Goal: Task Accomplishment & Management: Complete application form

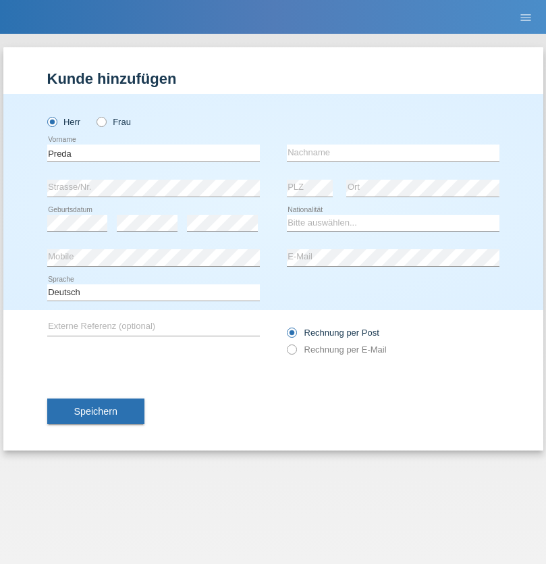
type input "Preda"
click at [393, 153] on input "text" at bounding box center [393, 152] width 213 height 17
type input "[PERSON_NAME]"
select select "CH"
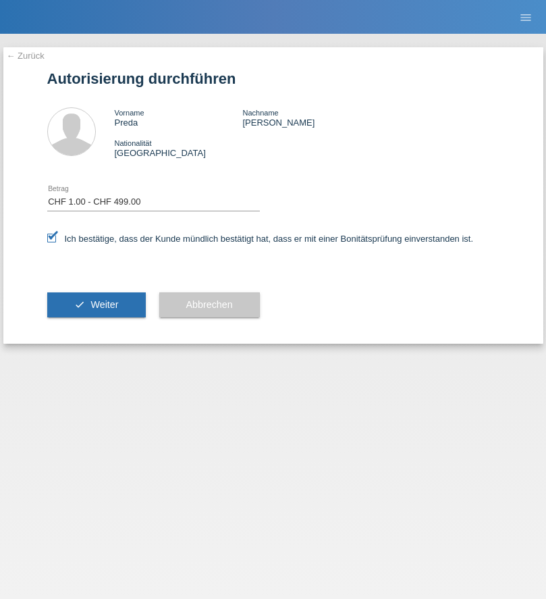
select select "1"
click at [96, 304] on span "Weiter" at bounding box center [104, 304] width 28 height 11
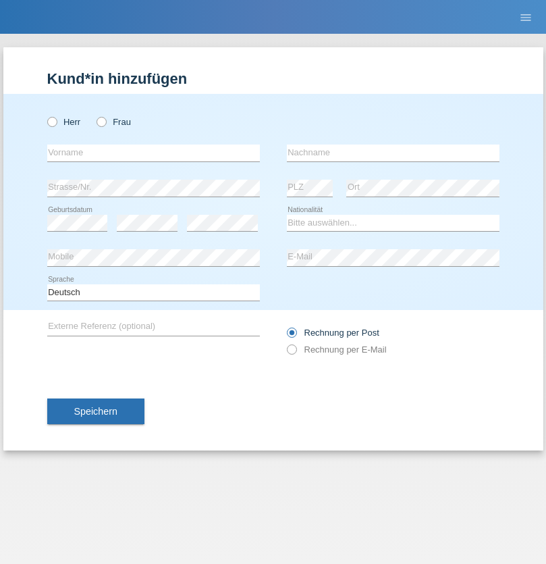
radio input "true"
click at [153, 153] on input "text" at bounding box center [153, 152] width 213 height 17
type input "David"
click at [393, 153] on input "text" at bounding box center [393, 152] width 213 height 17
type input "Senn"
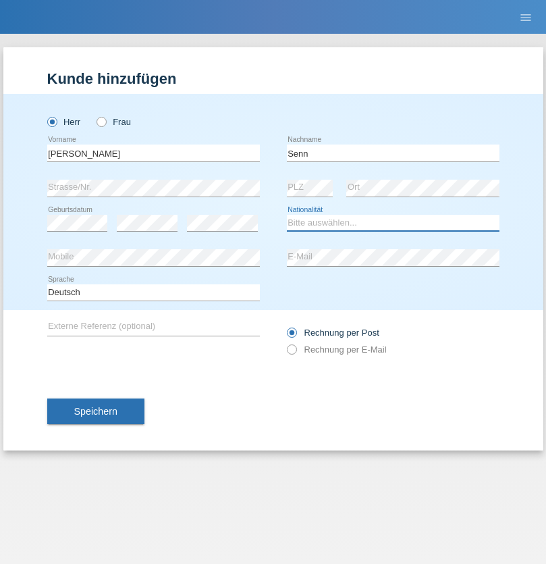
select select "CH"
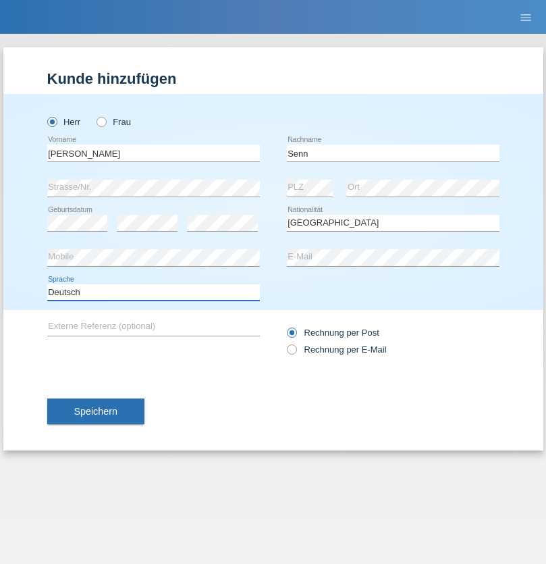
select select "en"
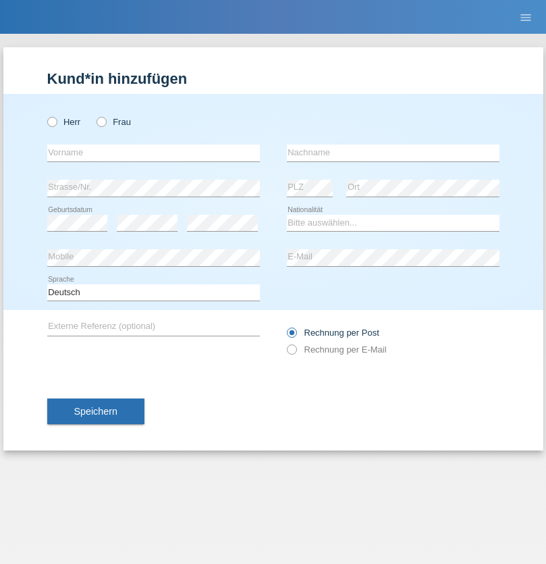
radio input "true"
click at [153, 153] on input "text" at bounding box center [153, 152] width 213 height 17
type input "[PERSON_NAME]"
click at [393, 153] on input "text" at bounding box center [393, 152] width 213 height 17
type input "Mulaj"
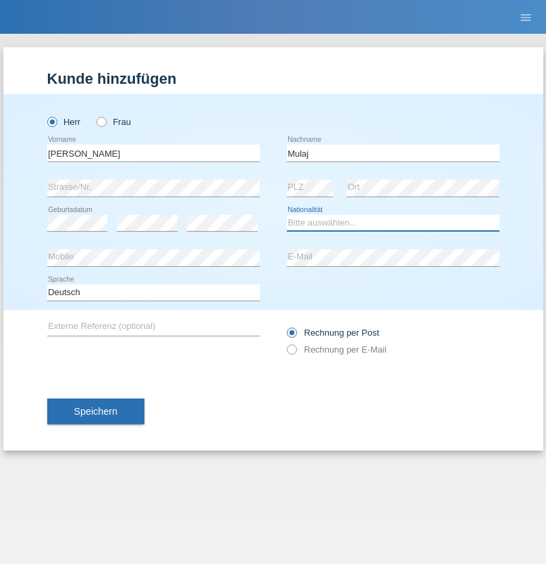
select select "CH"
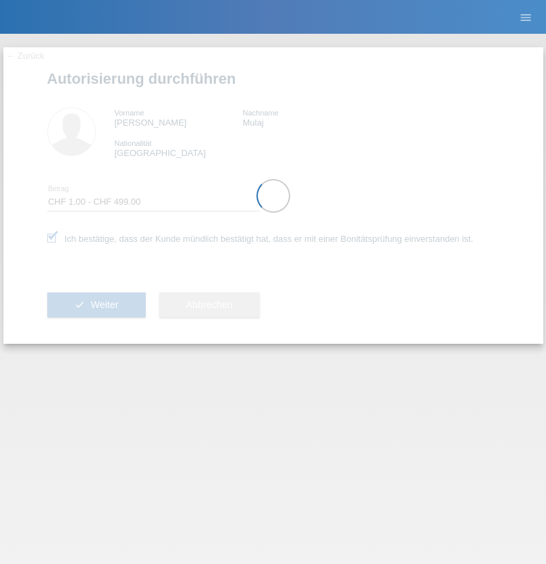
select select "1"
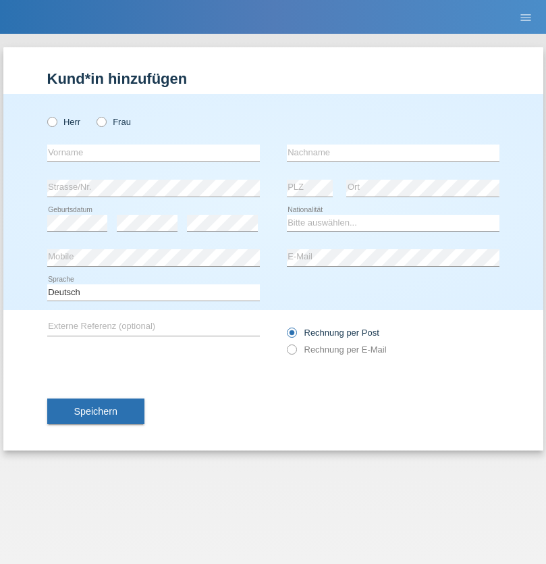
radio input "true"
click at [153, 153] on input "text" at bounding box center [153, 152] width 213 height 17
type input "[PERSON_NAME]"
click at [393, 153] on input "text" at bounding box center [393, 152] width 213 height 17
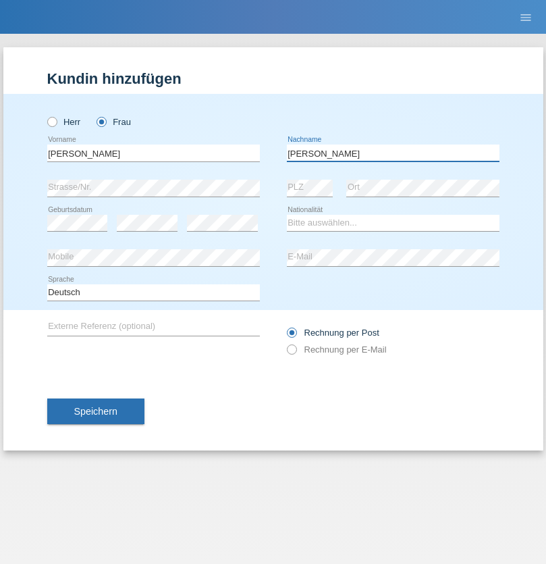
type input "[PERSON_NAME]"
select select "PL"
select select "C"
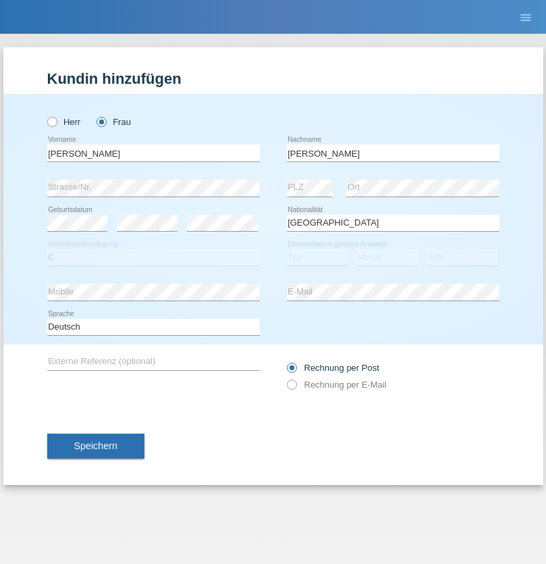
select select "30"
select select "04"
select select "2021"
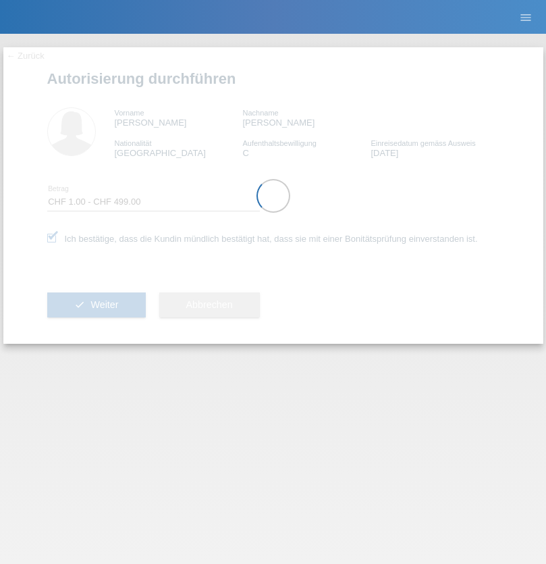
select select "1"
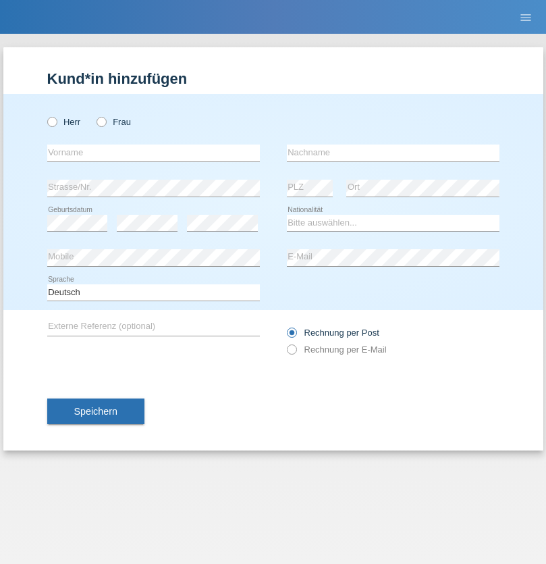
radio input "true"
select select "DE"
select select "C"
select select "07"
select select "11"
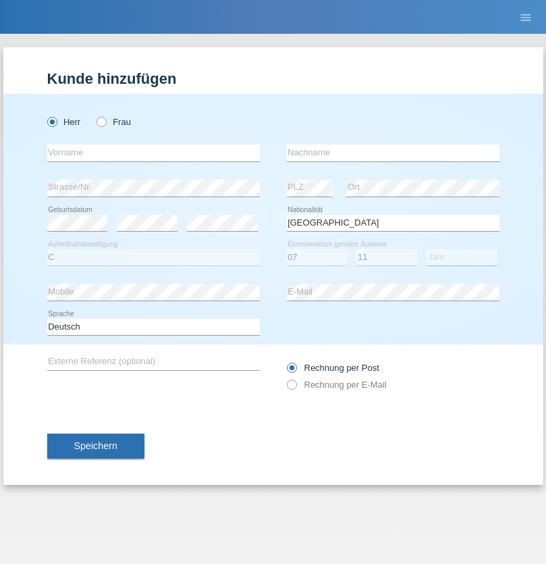
select select "1972"
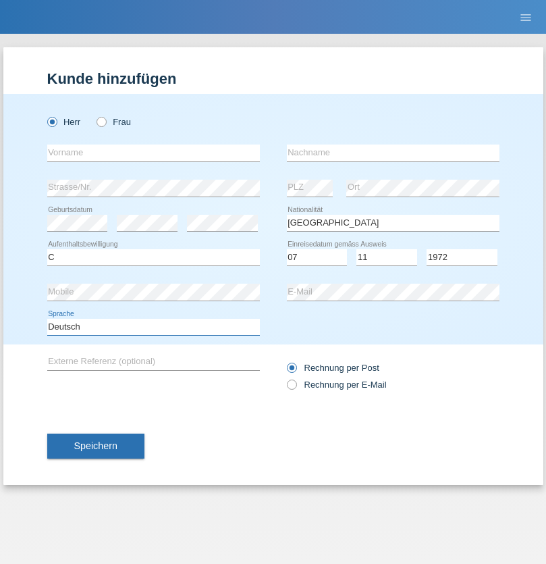
select select "en"
